Goal: Task Accomplishment & Management: Use online tool/utility

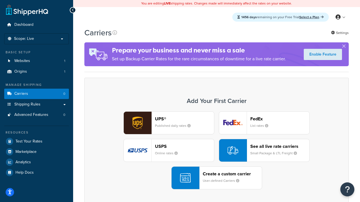
click at [216, 151] on div "UPS® Published daily rates FedEx List rates USPS Online rates See all live rate…" at bounding box center [216, 151] width 252 height 78
click at [279, 119] on header "FedEx" at bounding box center [279, 118] width 59 height 5
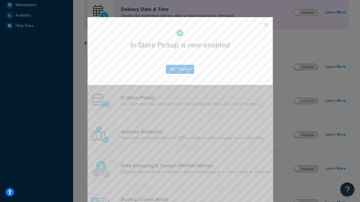
scroll to position [158, 0]
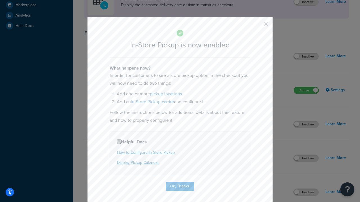
click at [257, 26] on button "button" at bounding box center [257, 26] width 1 height 1
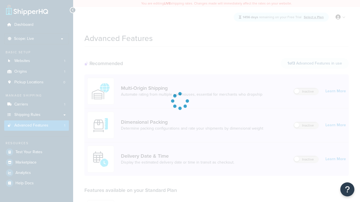
scroll to position [147, 0]
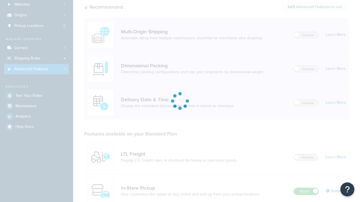
click at [306, 188] on label "Active" at bounding box center [306, 191] width 25 height 7
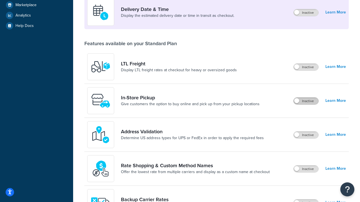
scroll to position [136, 0]
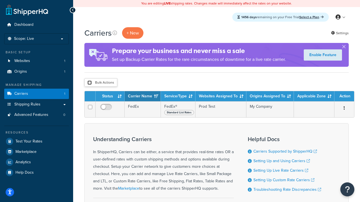
click at [89, 83] on input "checkbox" at bounding box center [89, 83] width 4 height 4
checkbox input "true"
click at [0, 0] on button "Delete" at bounding box center [0, 0] width 0 height 0
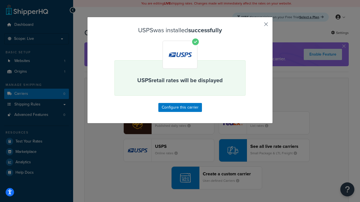
click at [257, 26] on button "button" at bounding box center [257, 26] width 1 height 1
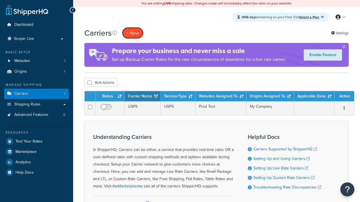
click at [133, 33] on button "+ New" at bounding box center [132, 33] width 21 height 12
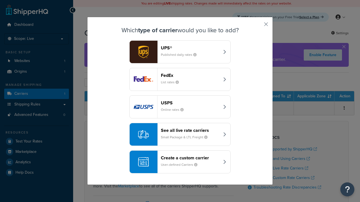
click at [180, 135] on div "See all live rate carriers Small Package & LTL Freight" at bounding box center [190, 134] width 59 height 13
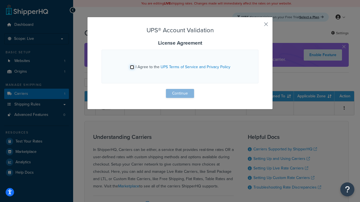
click at [132, 67] on input "I Agree to the UPS Terms of Service and Privacy Policy" at bounding box center [132, 67] width 4 height 4
checkbox input "true"
click at [180, 94] on button "Continue" at bounding box center [180, 93] width 28 height 9
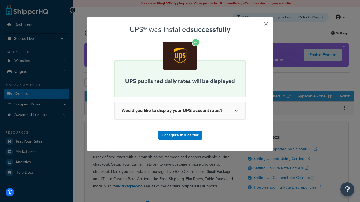
click at [257, 26] on button "button" at bounding box center [257, 26] width 1 height 1
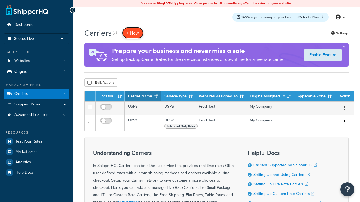
click at [133, 33] on button "+ New" at bounding box center [132, 33] width 21 height 12
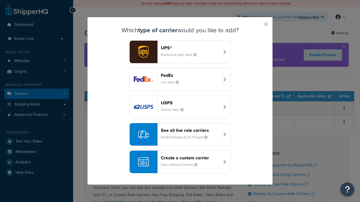
click at [190, 75] on header "FedEx" at bounding box center [190, 75] width 59 height 5
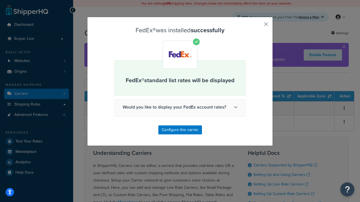
click at [257, 26] on button "button" at bounding box center [257, 26] width 1 height 1
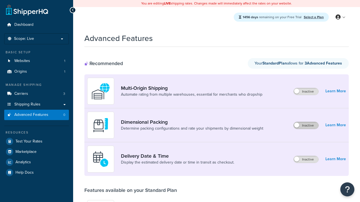
click at [306, 126] on label "Inactive" at bounding box center [305, 125] width 25 height 7
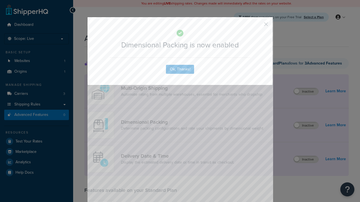
click at [257, 26] on button "button" at bounding box center [257, 26] width 1 height 1
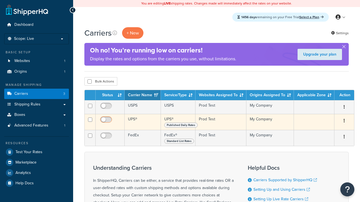
click at [106, 108] on input "checkbox" at bounding box center [106, 107] width 15 height 7
checkbox input "true"
click at [106, 121] on input "checkbox" at bounding box center [106, 121] width 15 height 7
checkbox input "true"
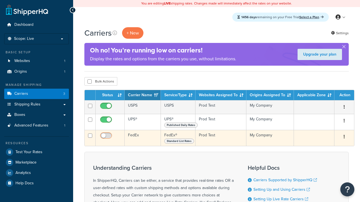
click at [106, 138] on input "checkbox" at bounding box center [106, 137] width 15 height 7
checkbox input "true"
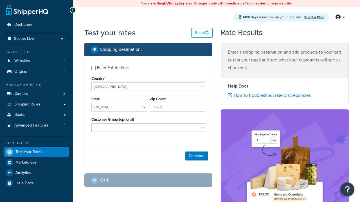
select select "[GEOGRAPHIC_DATA]"
click at [196, 157] on button "Continue" at bounding box center [196, 156] width 22 height 9
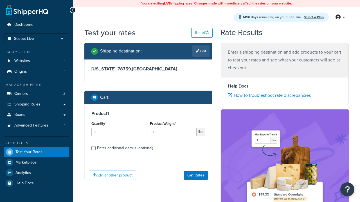
type input "78628"
type input "3"
type input "5"
click at [195, 175] on button "Get Rates" at bounding box center [196, 175] width 24 height 9
